Goal: Task Accomplishment & Management: Use online tool/utility

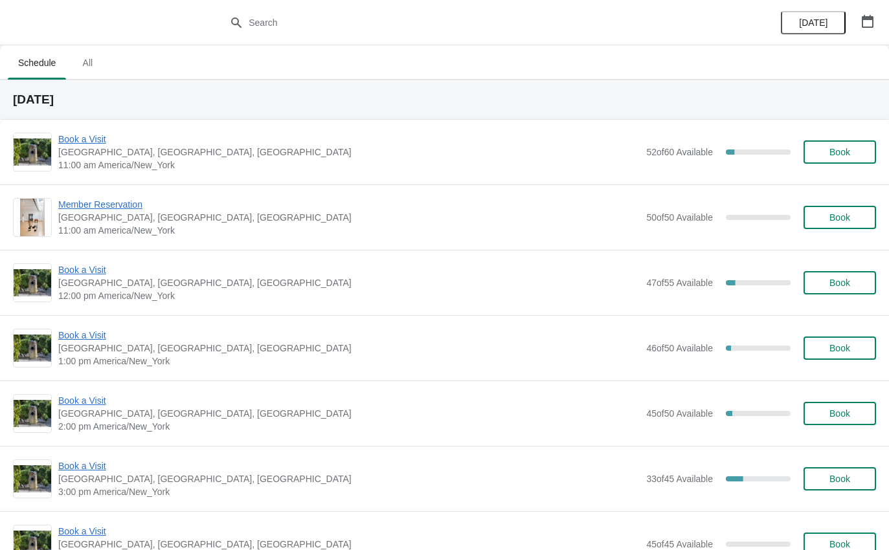
click at [83, 145] on span "Book a Visit" at bounding box center [348, 139] width 581 height 13
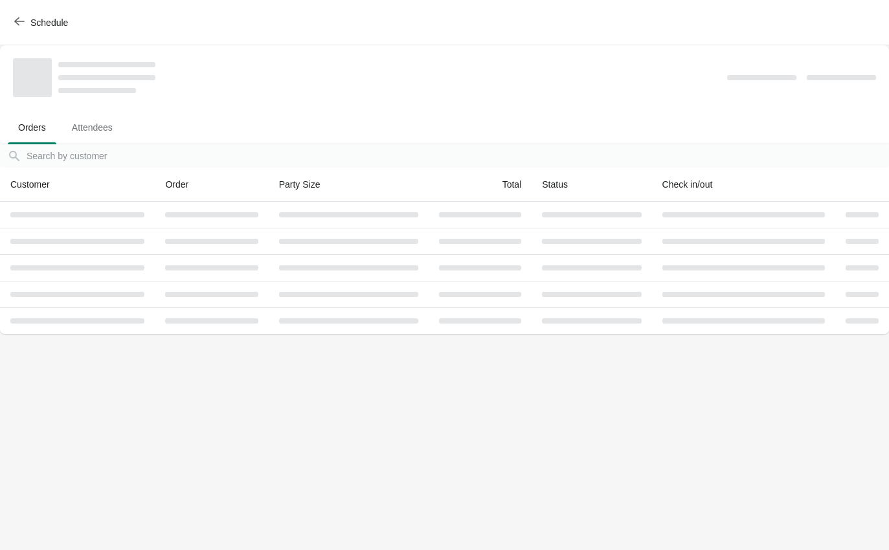
click at [93, 140] on button "Attendees" at bounding box center [92, 128] width 67 height 34
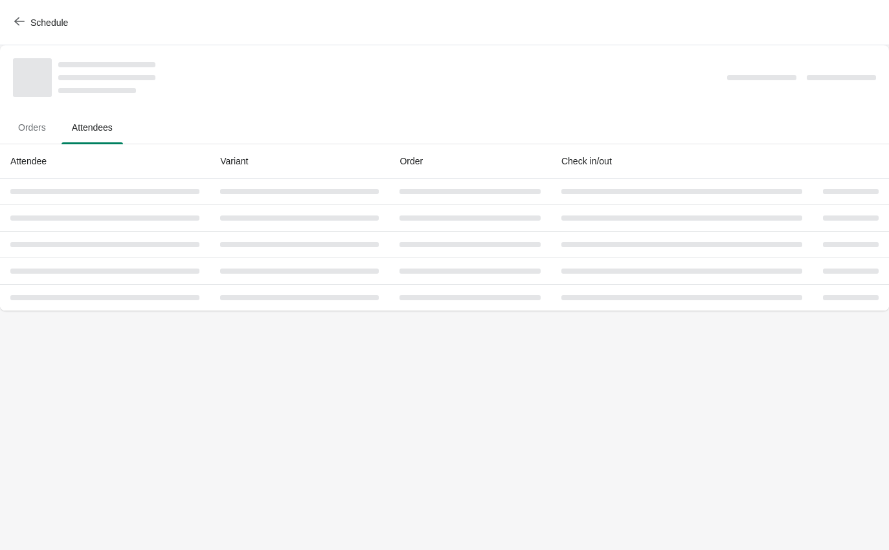
click at [30, 128] on span "Orders" at bounding box center [32, 127] width 49 height 23
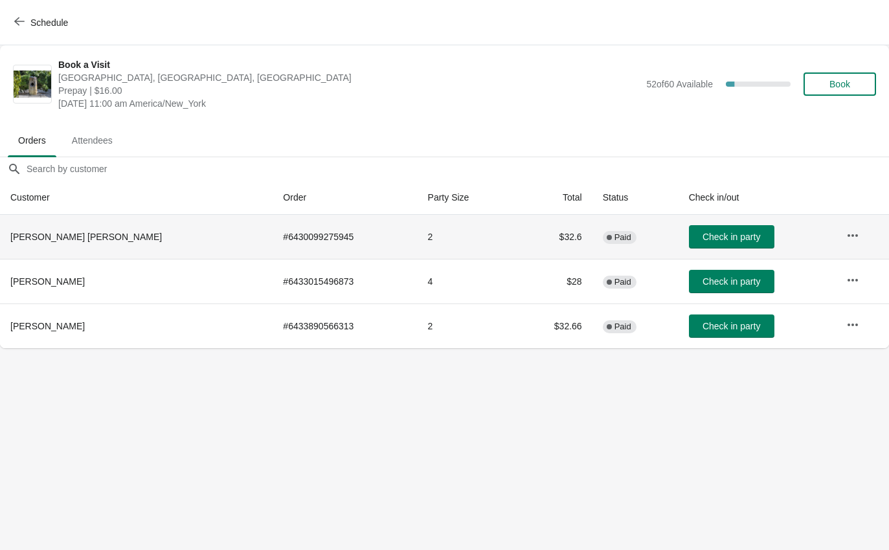
click at [291, 238] on td "# 6430099275945" at bounding box center [345, 237] width 144 height 44
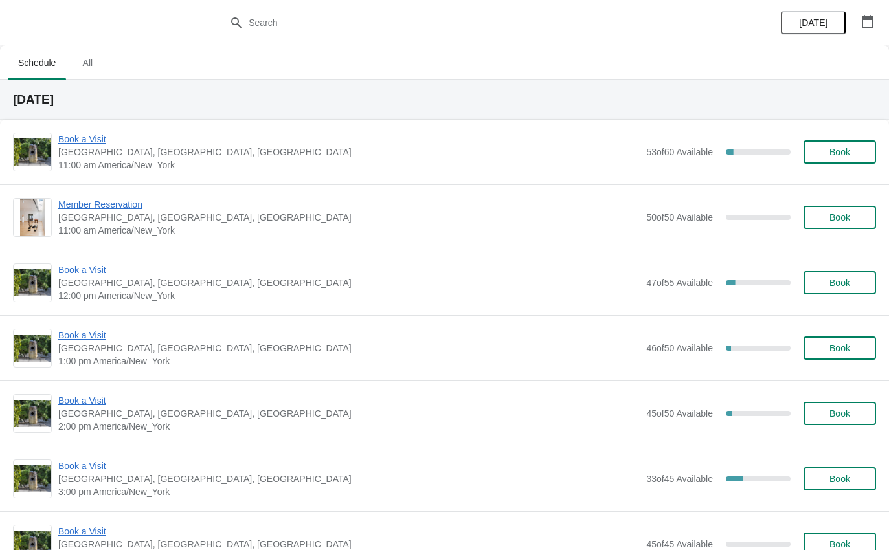
click at [52, 131] on div "Book a Visit [GEOGRAPHIC_DATA], [GEOGRAPHIC_DATA] 11:00 am America/New_York 53 …" at bounding box center [444, 152] width 889 height 65
click at [88, 141] on span "Book a Visit" at bounding box center [348, 139] width 581 height 13
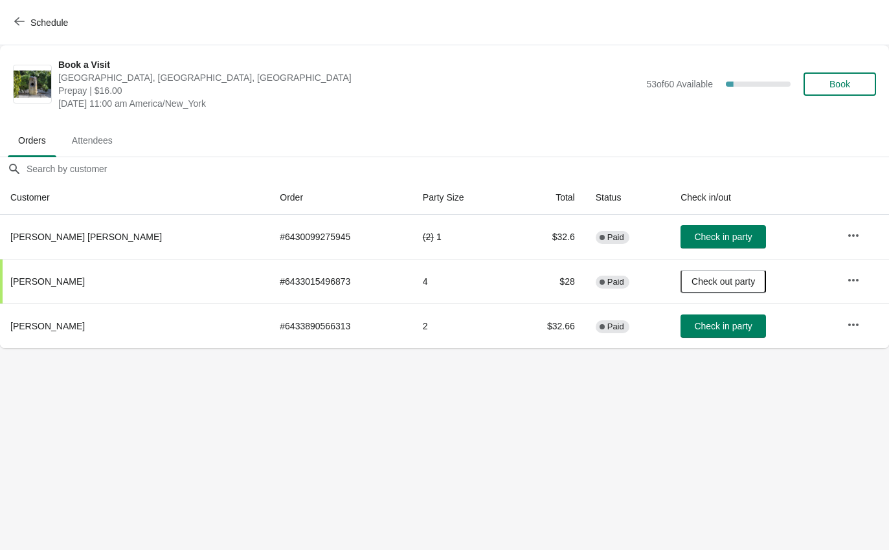
click at [691, 243] on button "Check in party" at bounding box center [723, 236] width 85 height 23
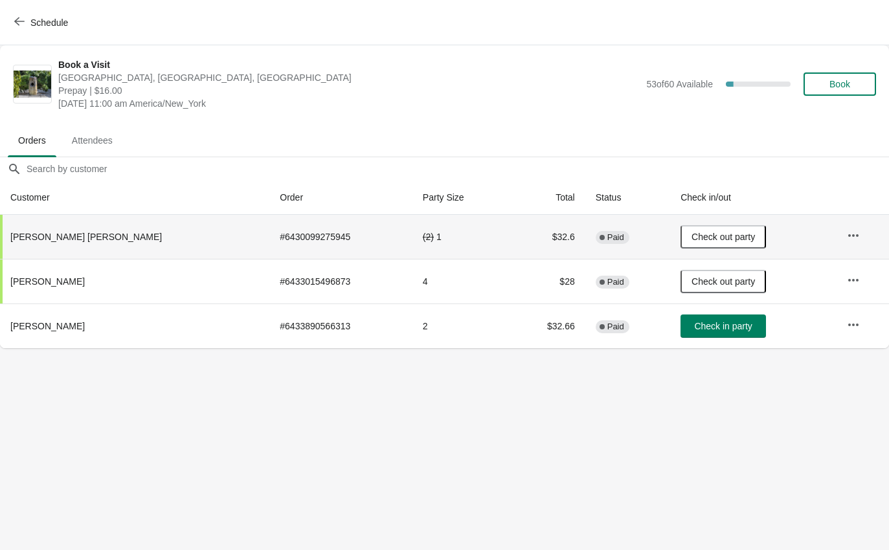
click at [23, 15] on button "Schedule" at bounding box center [42, 22] width 72 height 23
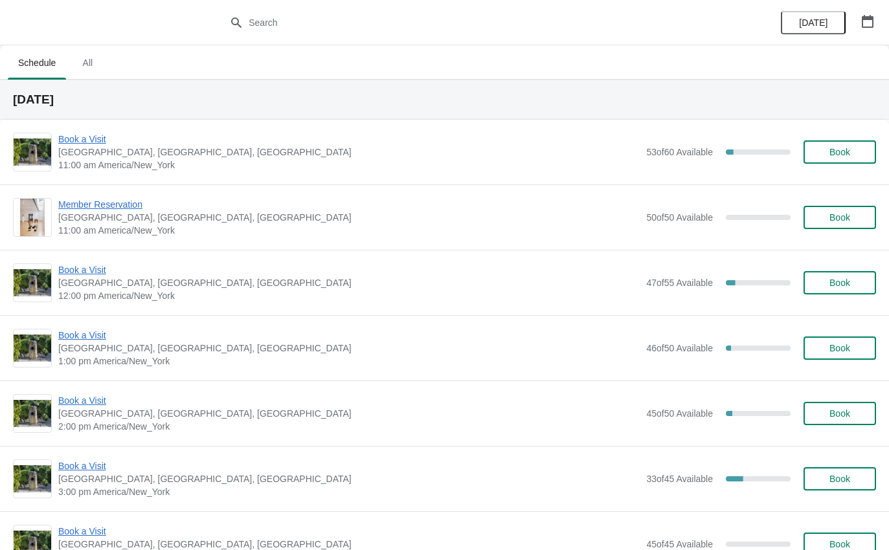
click at [69, 135] on span "Book a Visit" at bounding box center [348, 139] width 581 height 13
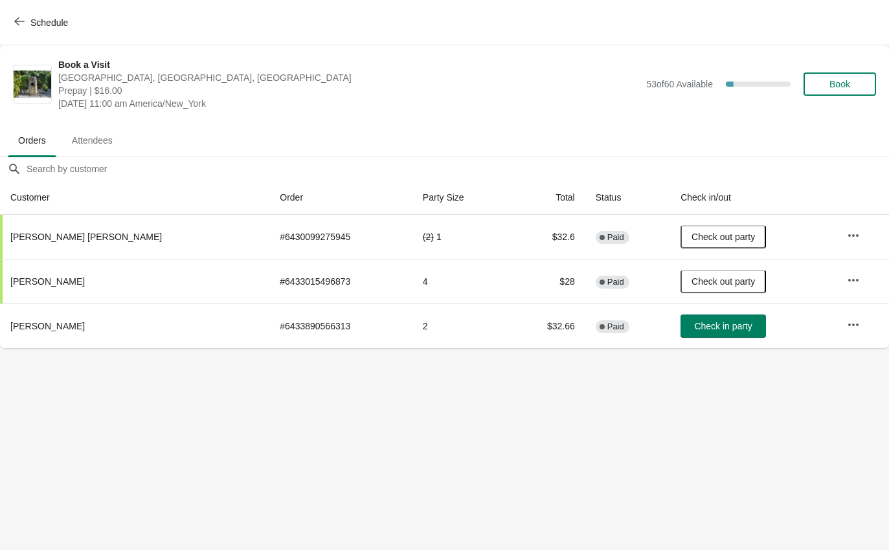
click at [714, 335] on button "Check in party" at bounding box center [723, 326] width 85 height 23
